Goal: Navigation & Orientation: Find specific page/section

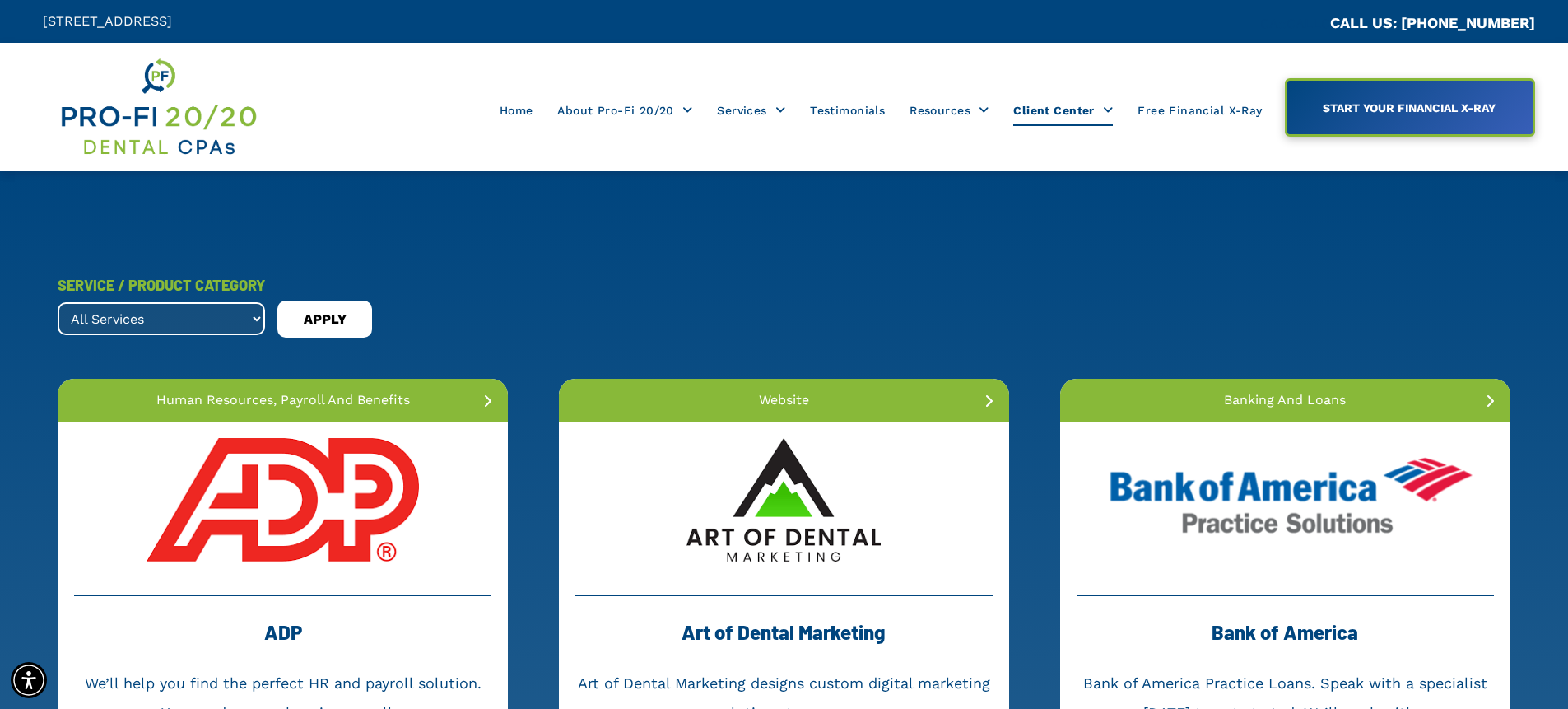
scroll to position [2722, 0]
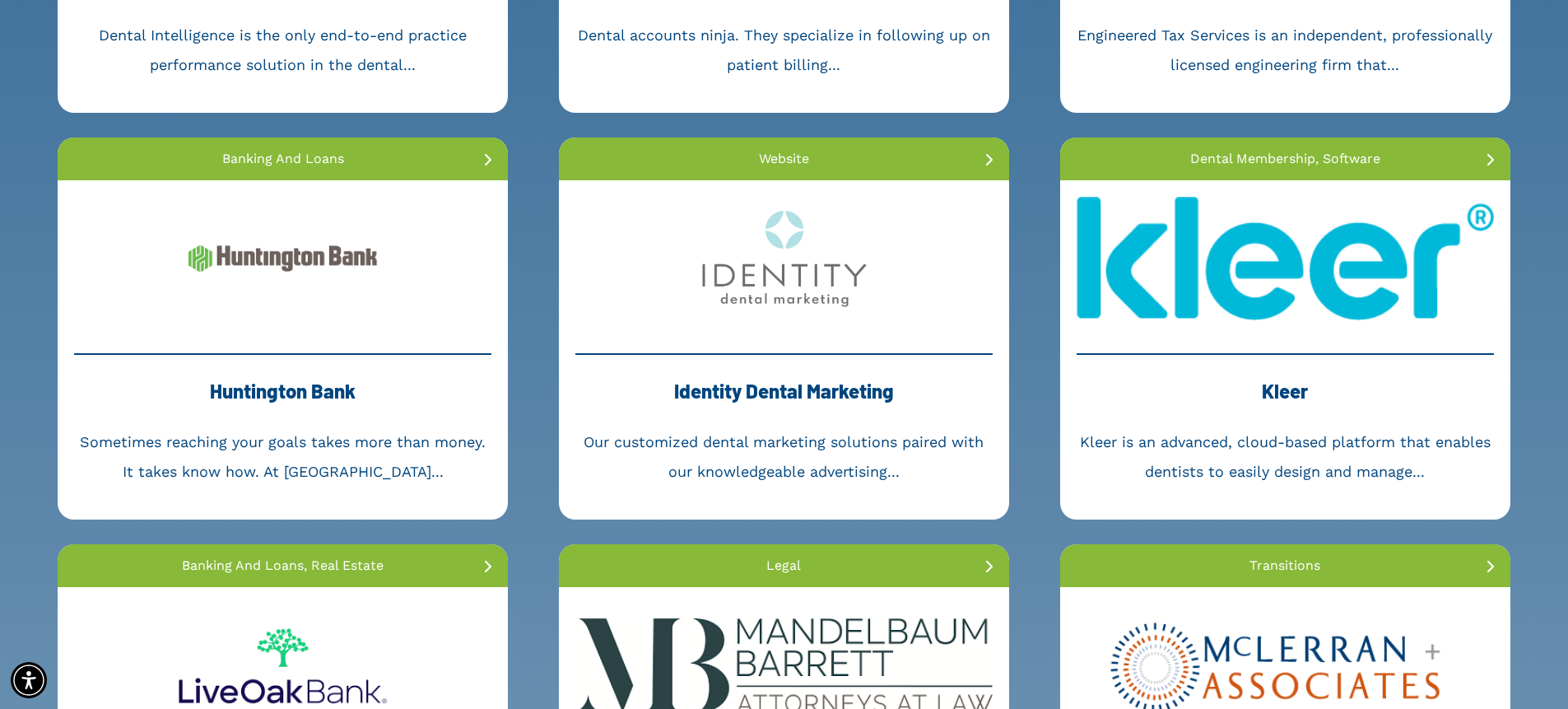
scroll to position [1469, 0]
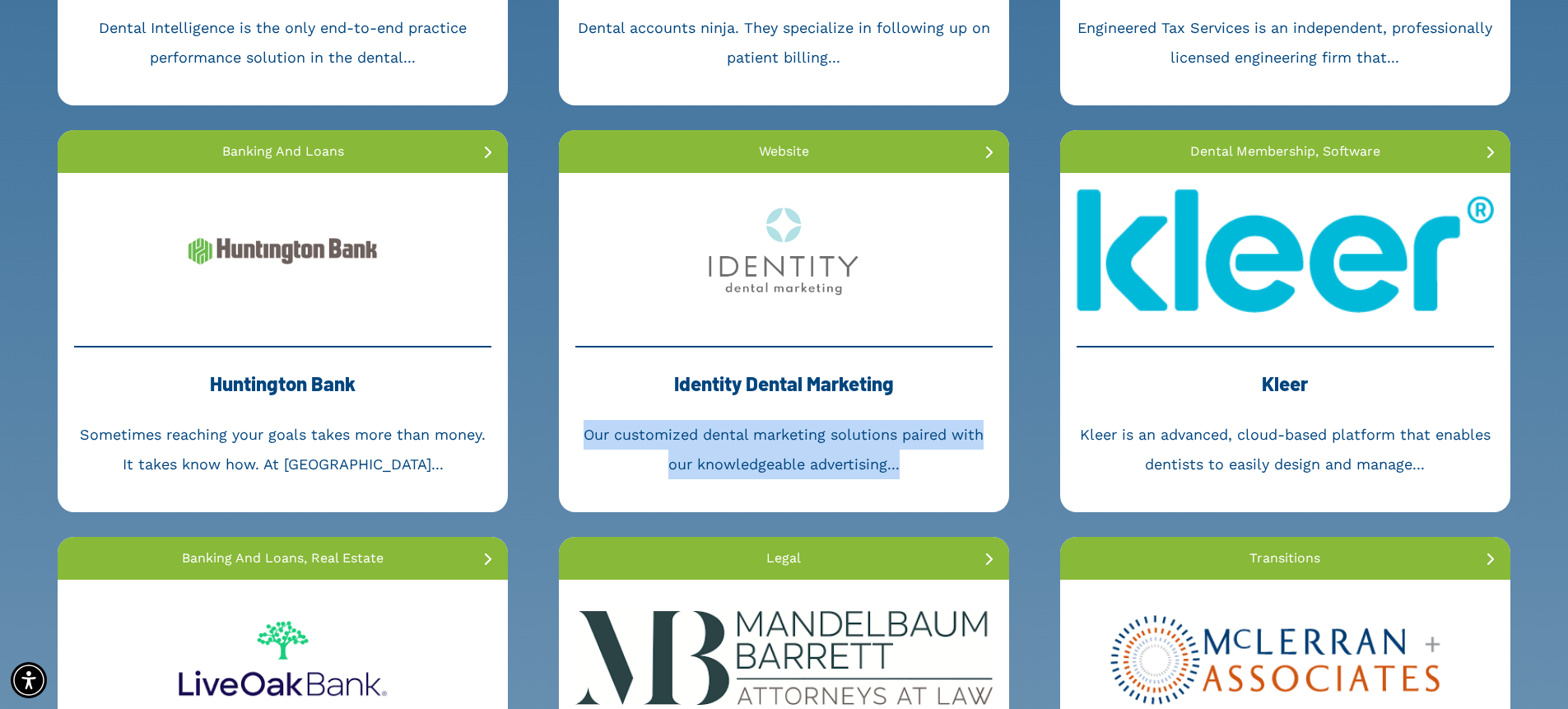
drag, startPoint x: 575, startPoint y: 439, endPoint x: 921, endPoint y: 491, distance: 349.9
click at [921, 491] on div "Website Identity Dental Marketing Our customized dental marketing solutions pai…" at bounding box center [784, 322] width 450 height 383
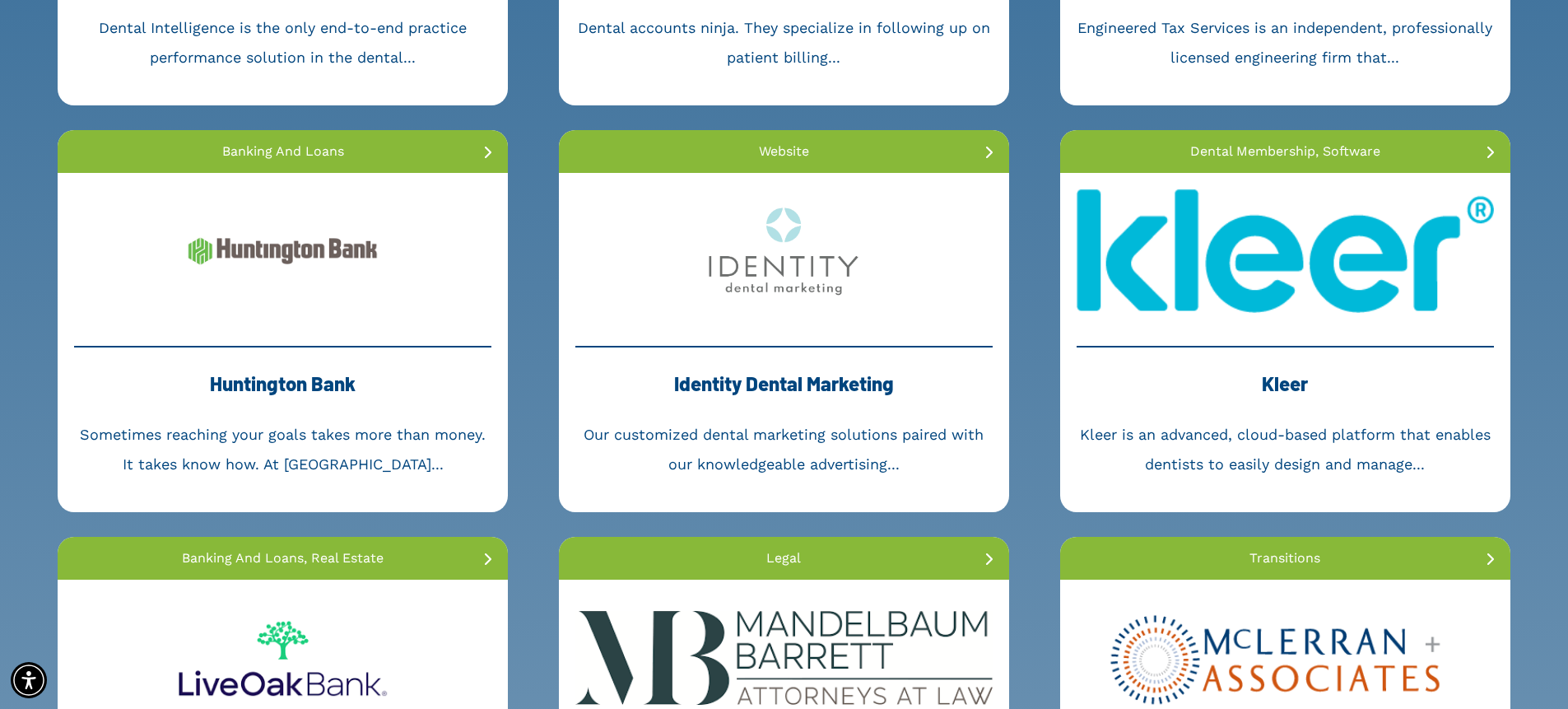
click at [920, 488] on div "Website Identity Dental Marketing Our customized dental marketing solutions pai…" at bounding box center [784, 322] width 450 height 383
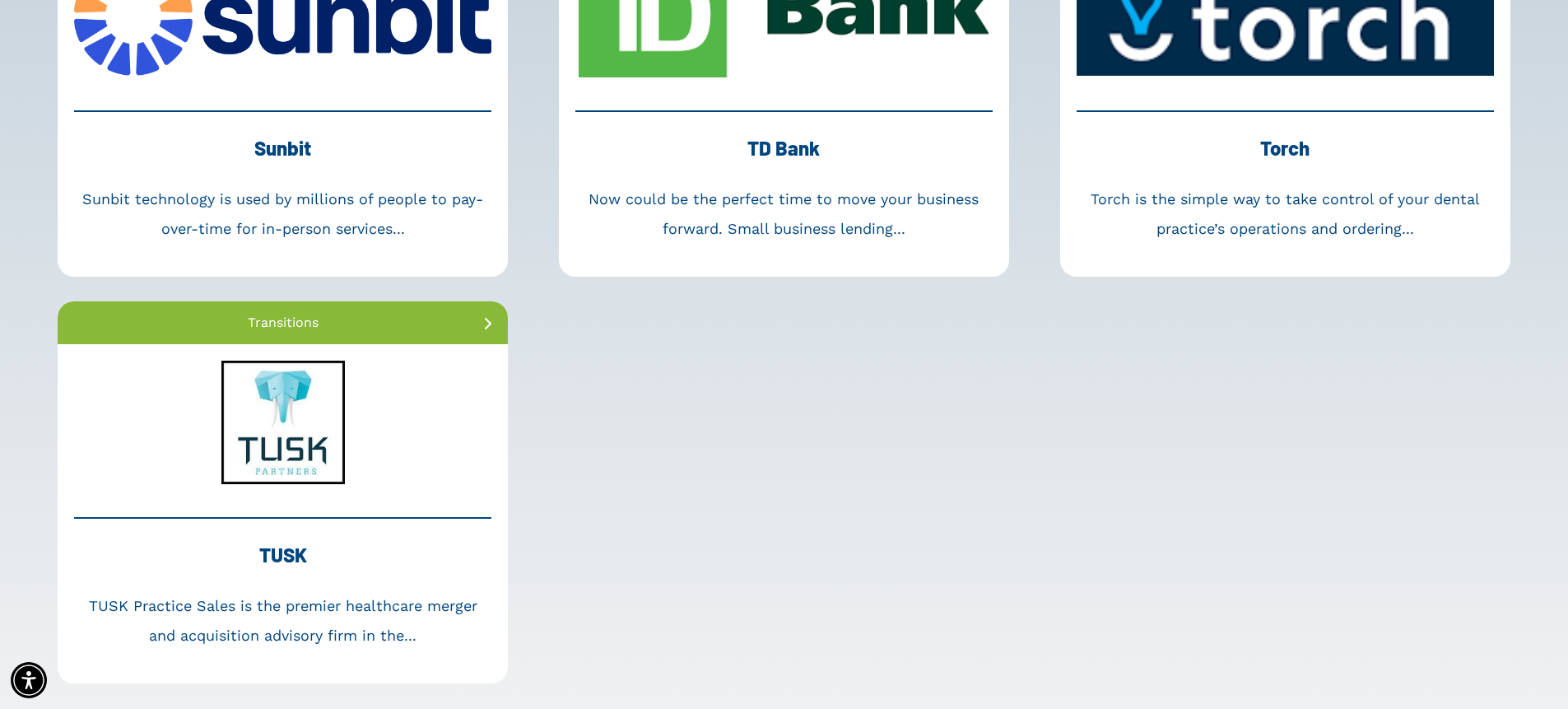
scroll to position [4259, 0]
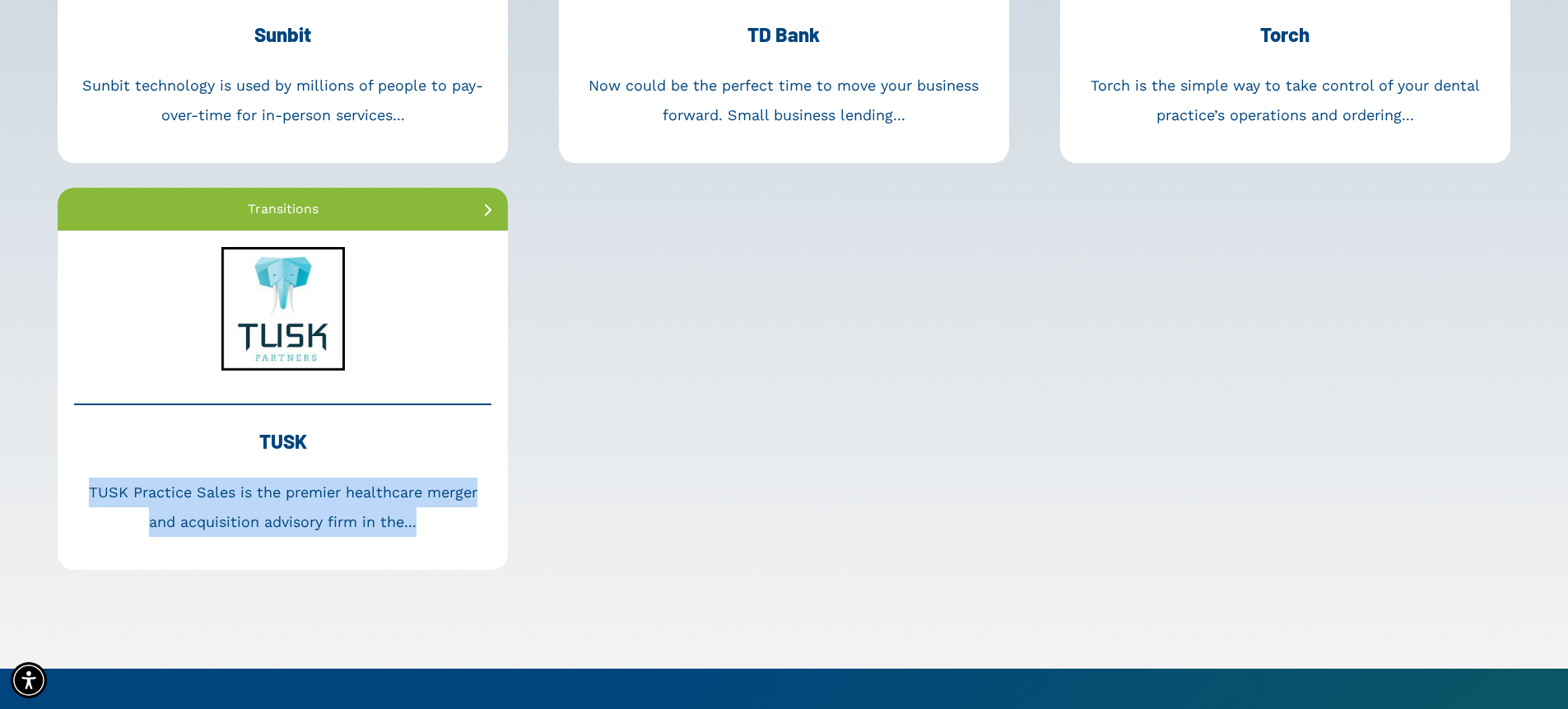
drag, startPoint x: 88, startPoint y: 493, endPoint x: 476, endPoint y: 553, distance: 392.6
click at [476, 553] on div "Transitions TUSK TUSK Practice Sales is the premier healthcare merger and acqui…" at bounding box center [283, 379] width 450 height 383
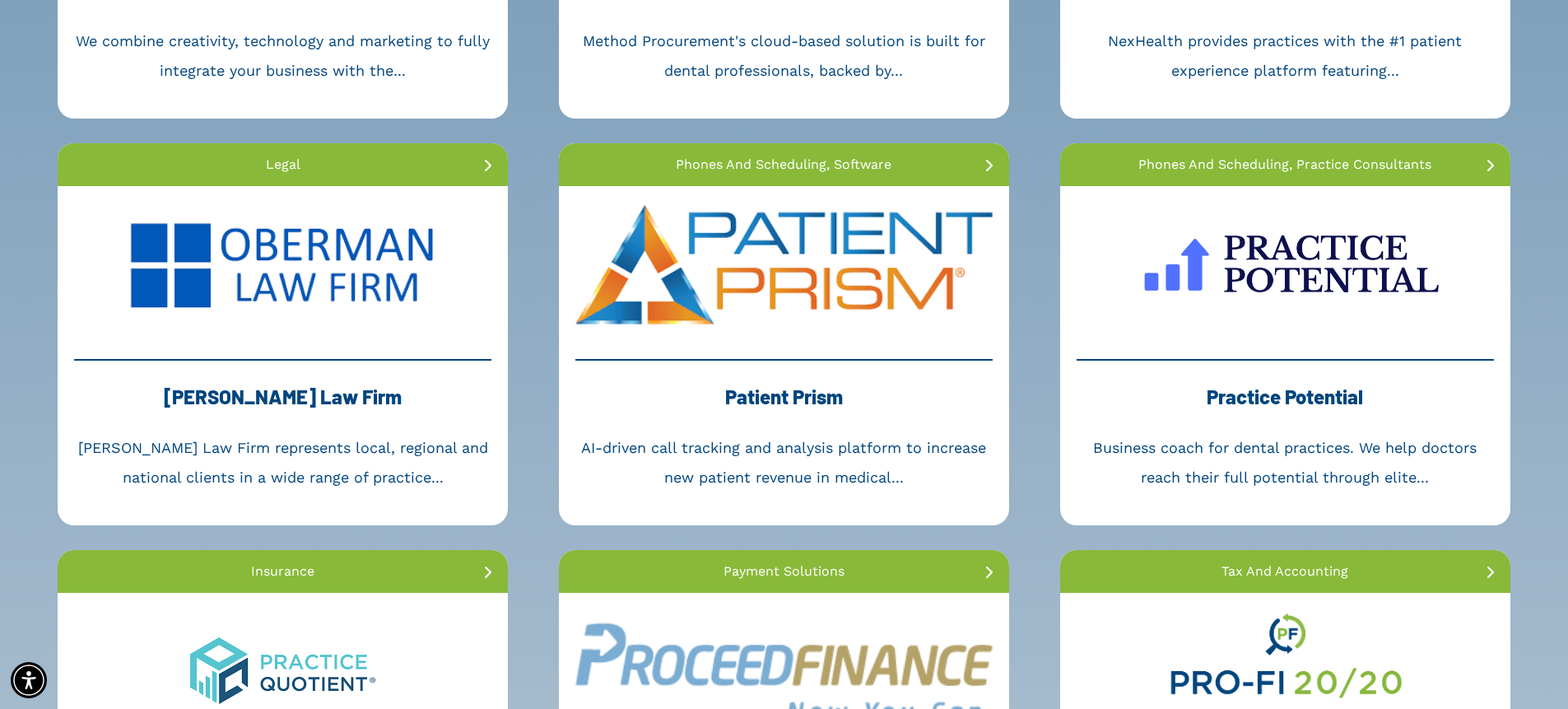
scroll to position [2678, 0]
click at [1475, 162] on link at bounding box center [1285, 163] width 450 height 43
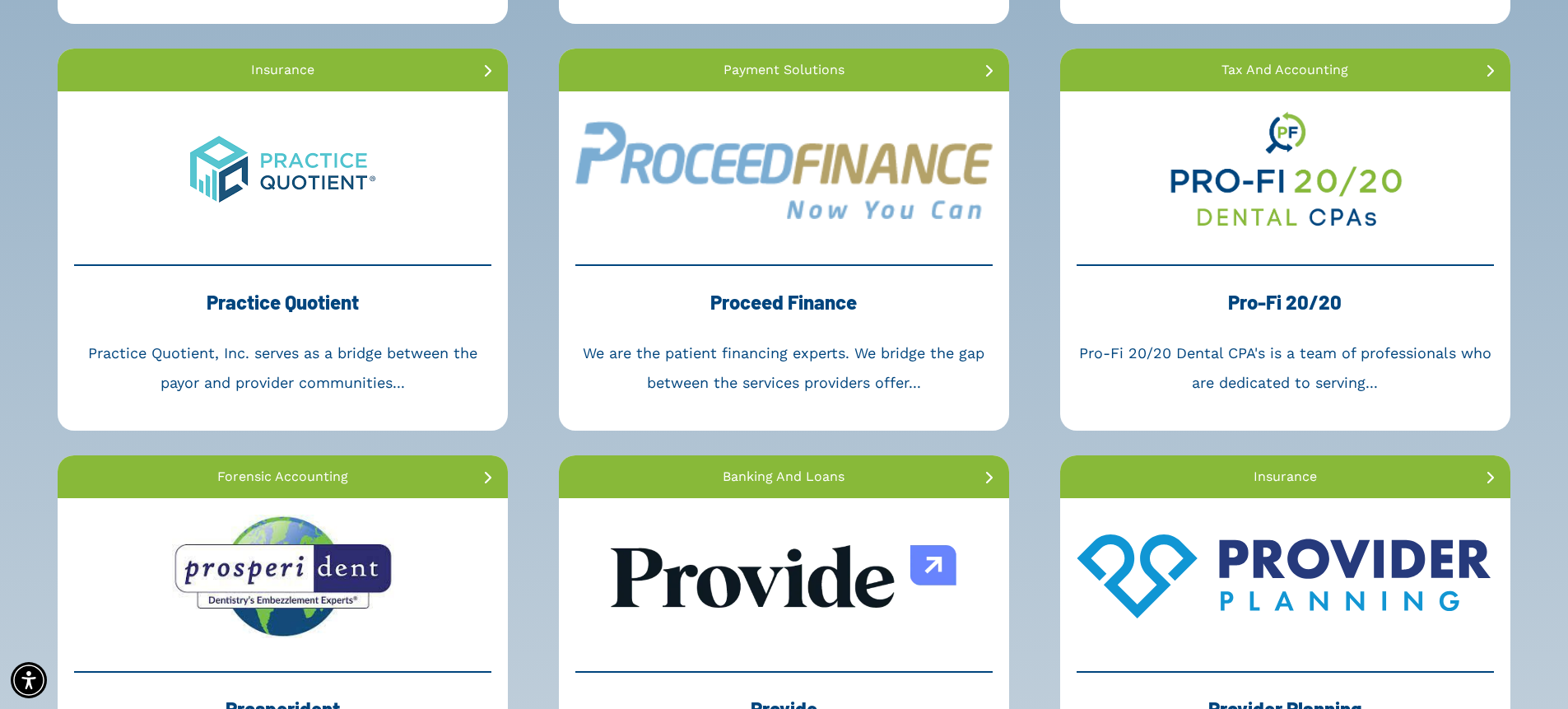
scroll to position [3353, 0]
